Goal: Task Accomplishment & Management: Use online tool/utility

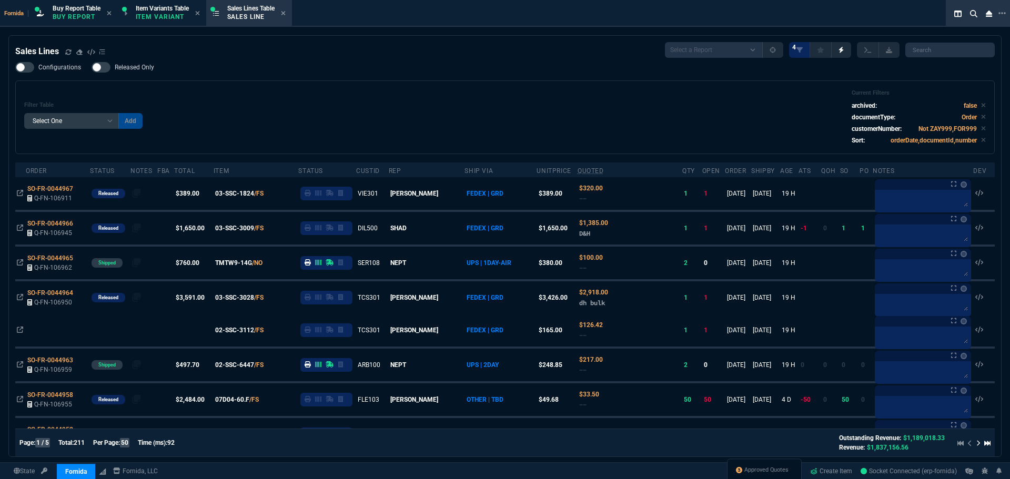
select select "1: BROV"
select select
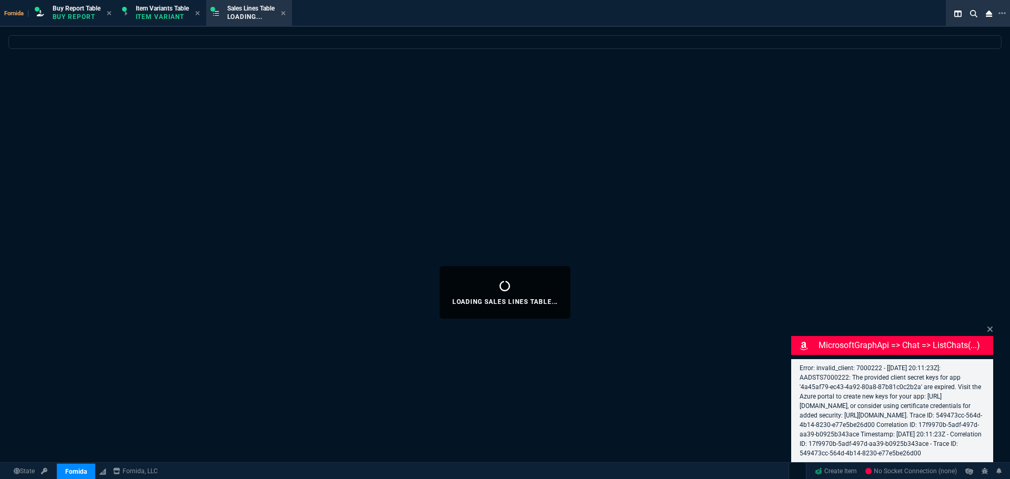
select select "1: BROV"
select select
